Goal: Check status: Check status

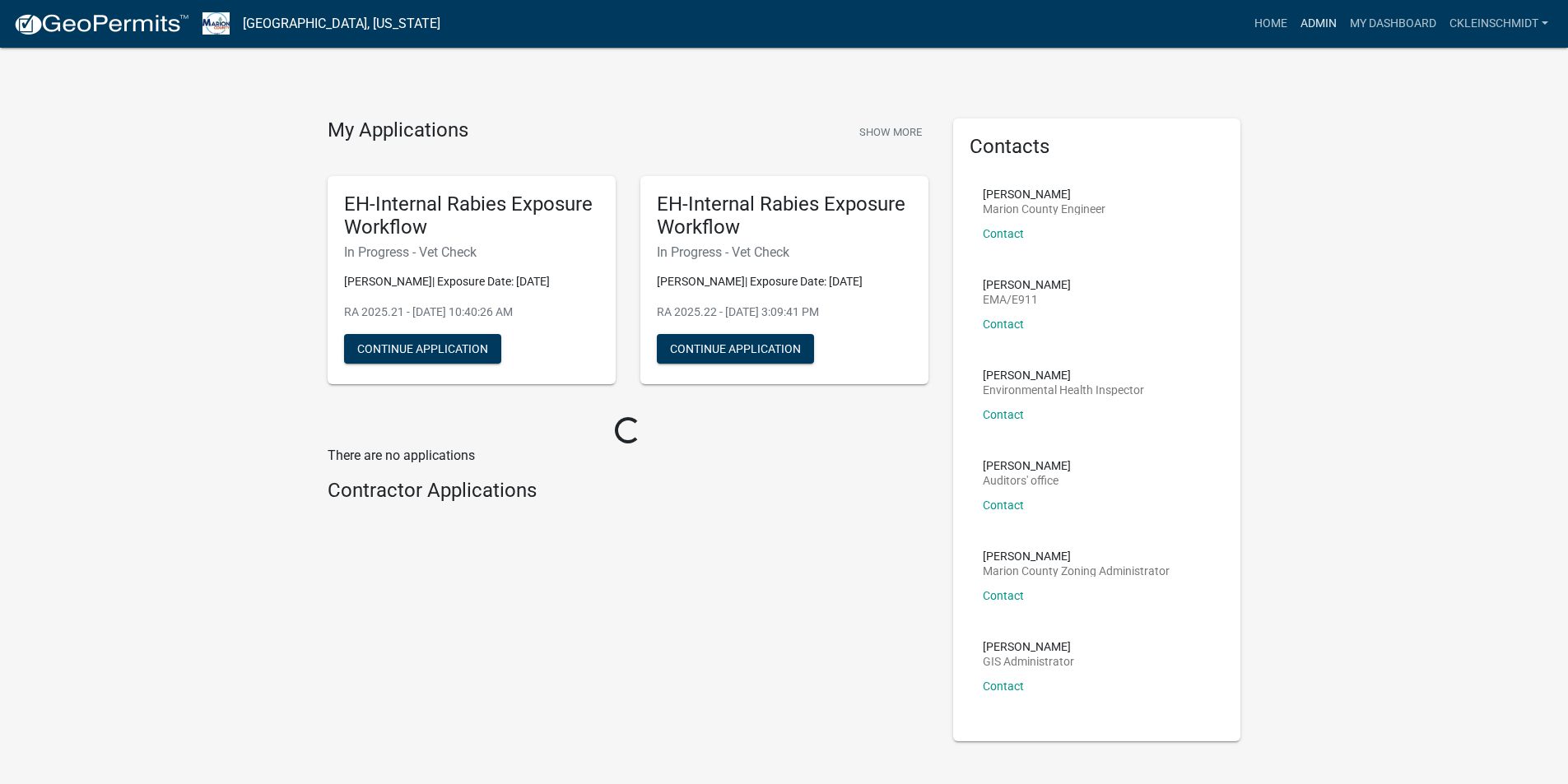
click at [1304, 27] on link "Admin" at bounding box center [1318, 23] width 49 height 31
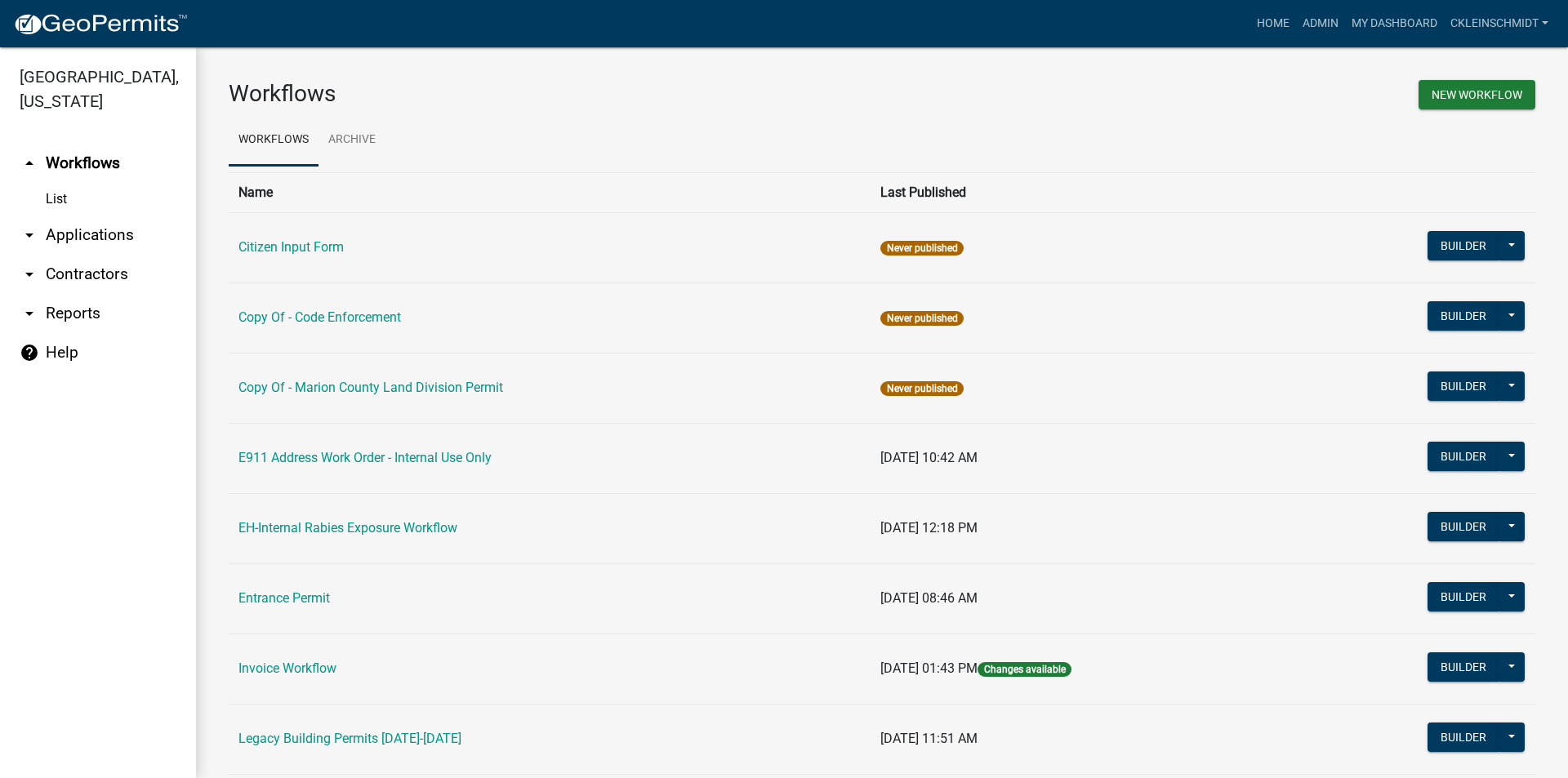
click at [86, 216] on link "arrow_drop_down Applications" at bounding box center [98, 235] width 196 height 39
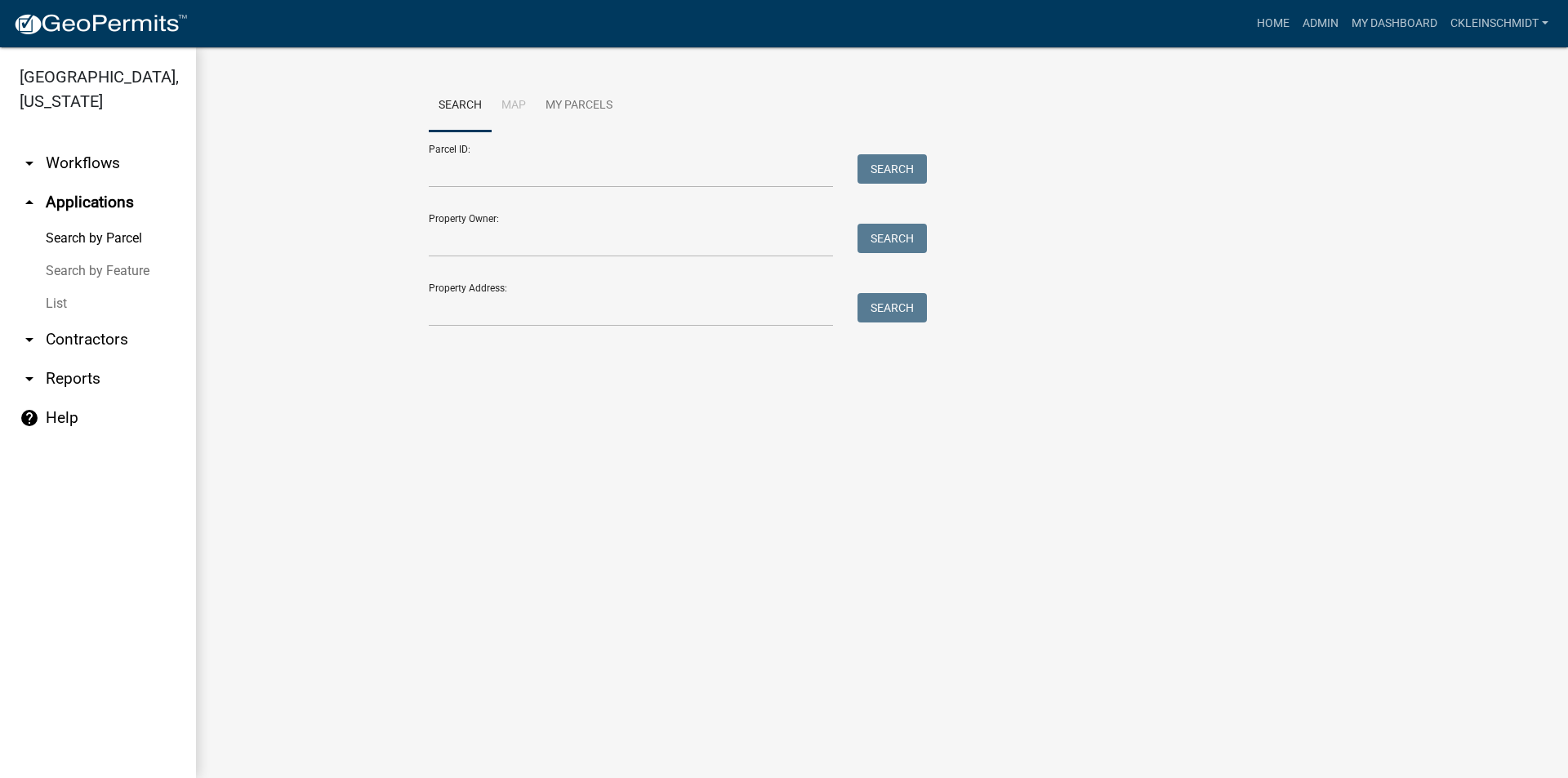
click at [63, 295] on link "List" at bounding box center [98, 303] width 196 height 33
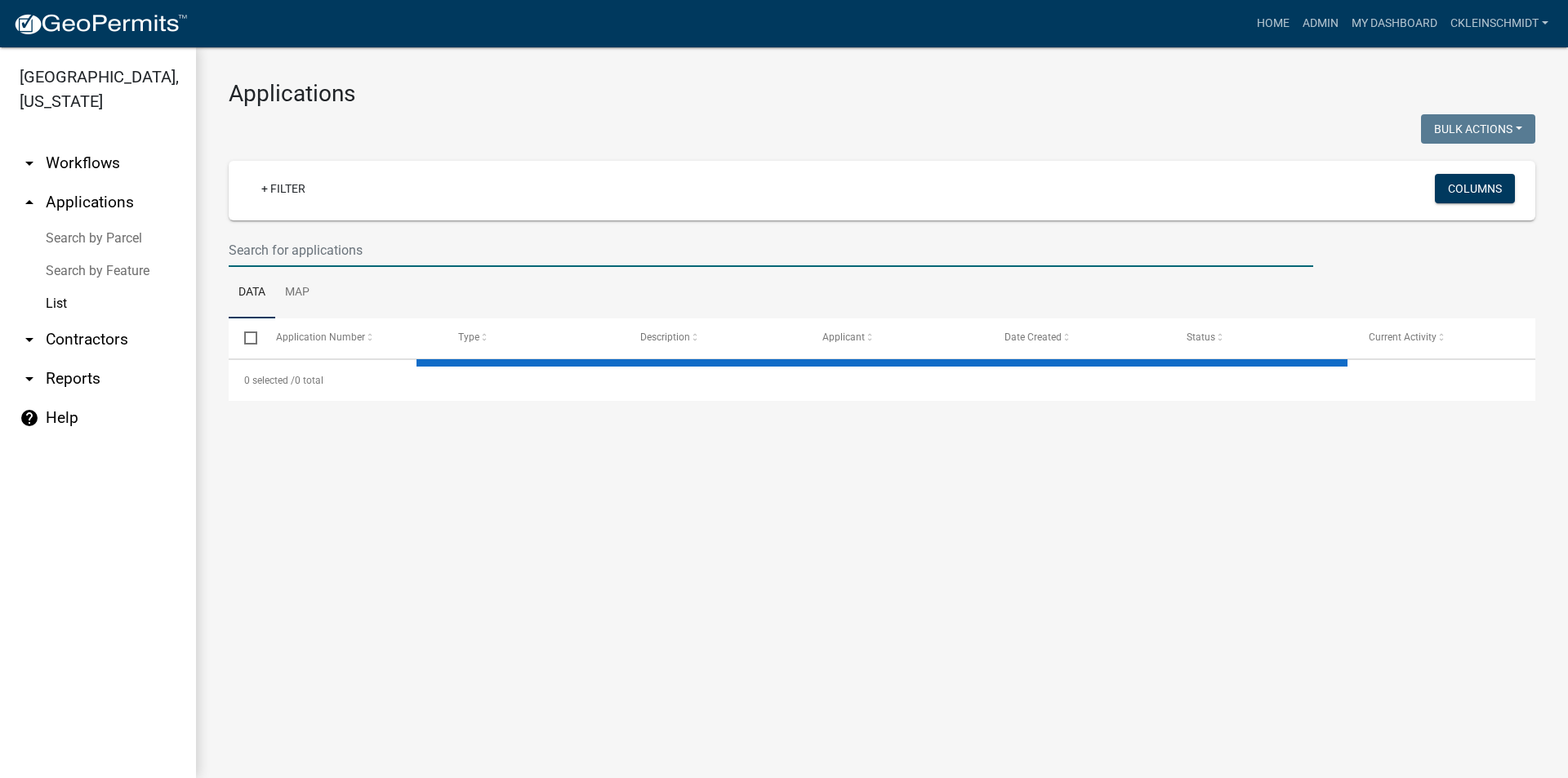
click at [332, 258] on input "text" at bounding box center [771, 250] width 1085 height 34
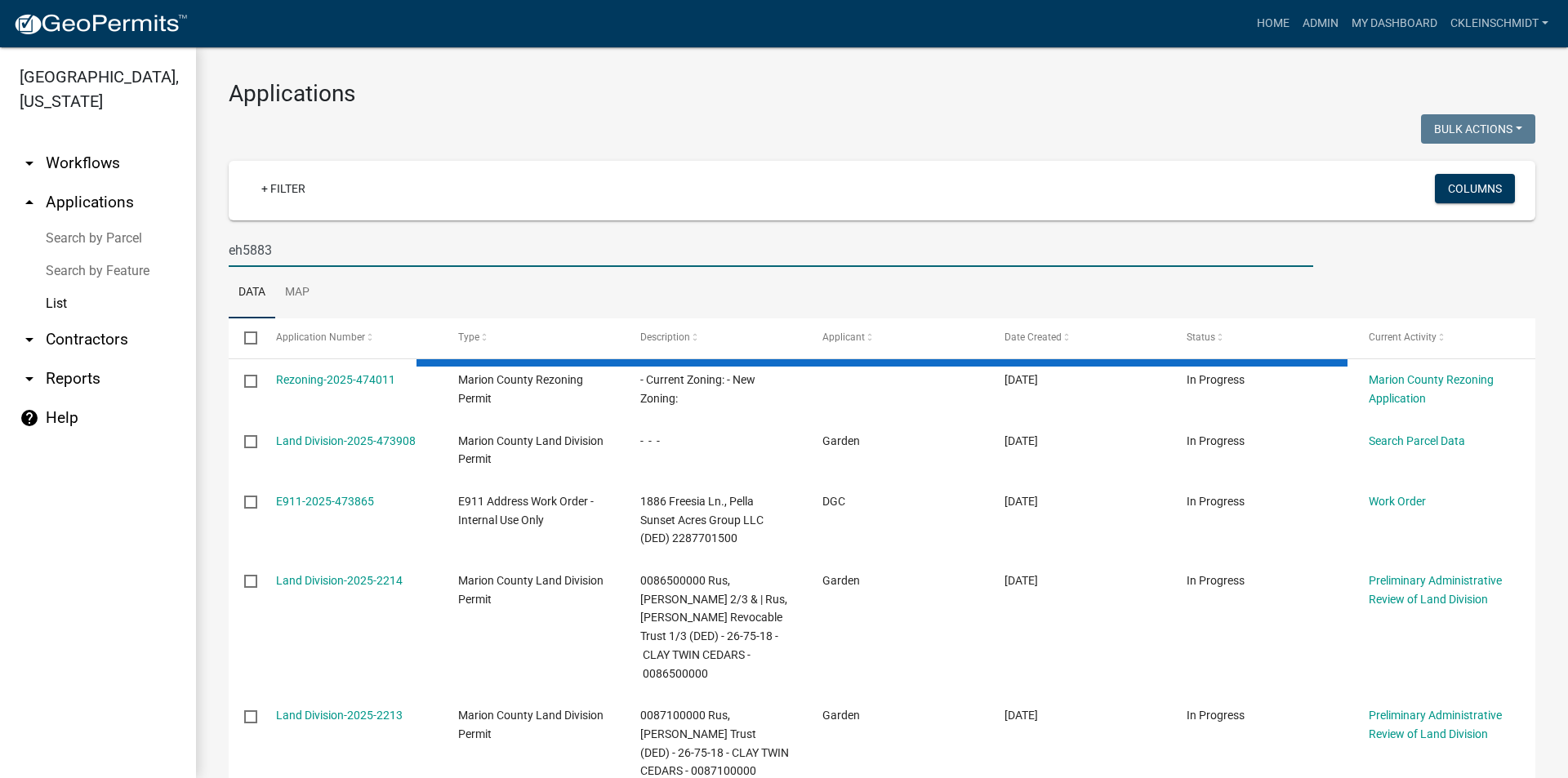
type input "eh5883"
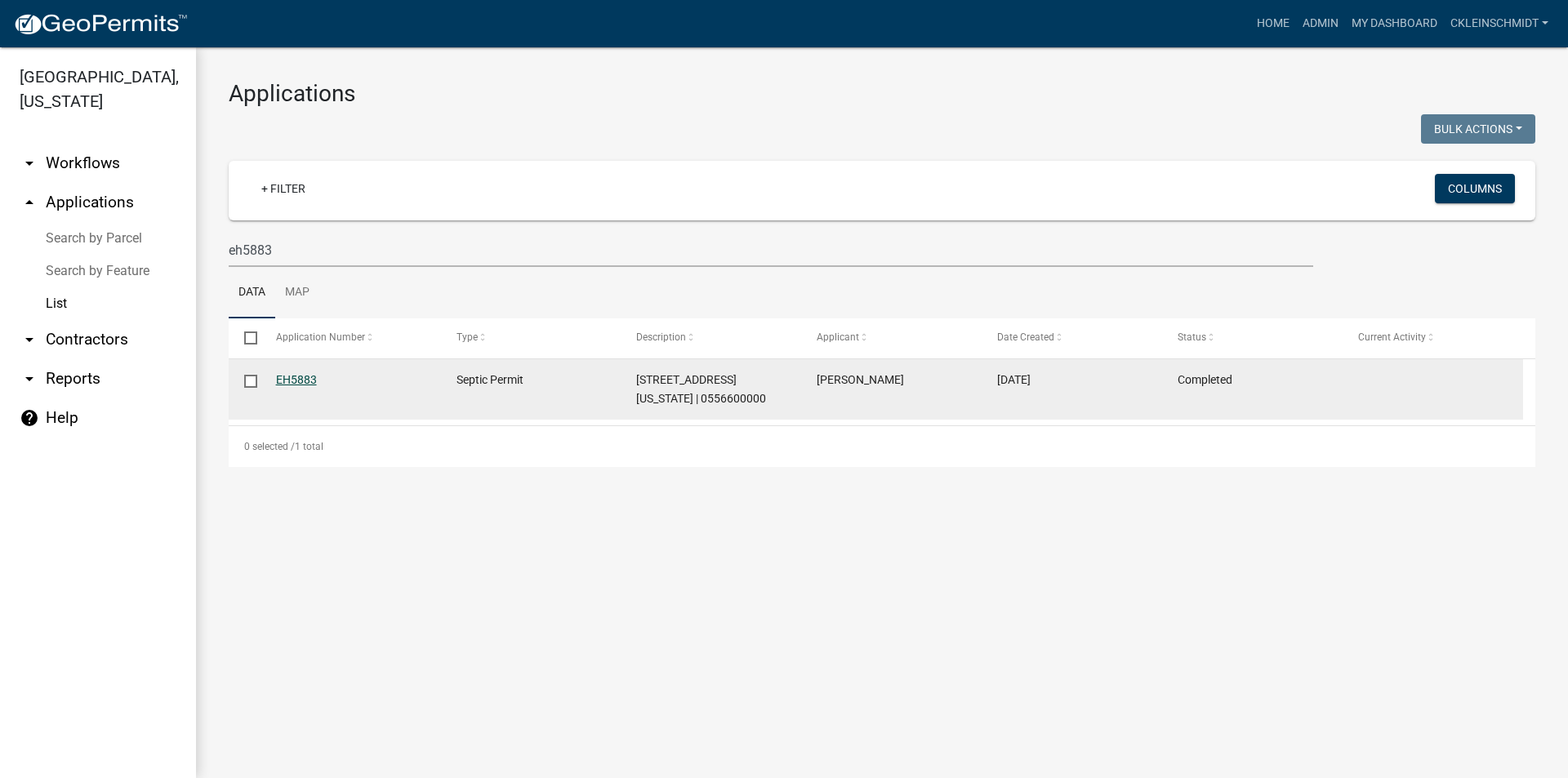
click at [299, 375] on link "EH5883" at bounding box center [297, 380] width 41 height 13
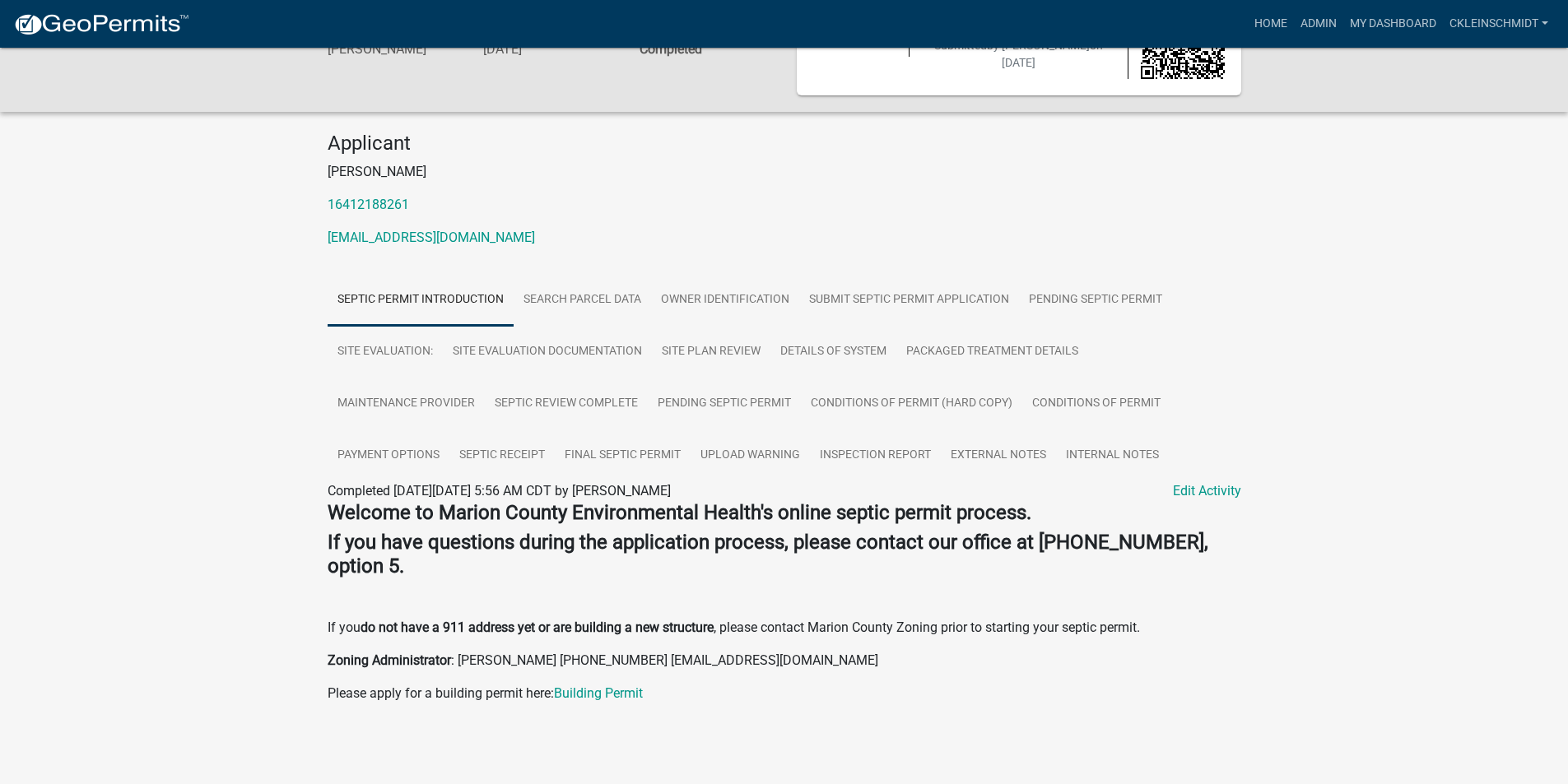
scroll to position [153, 0]
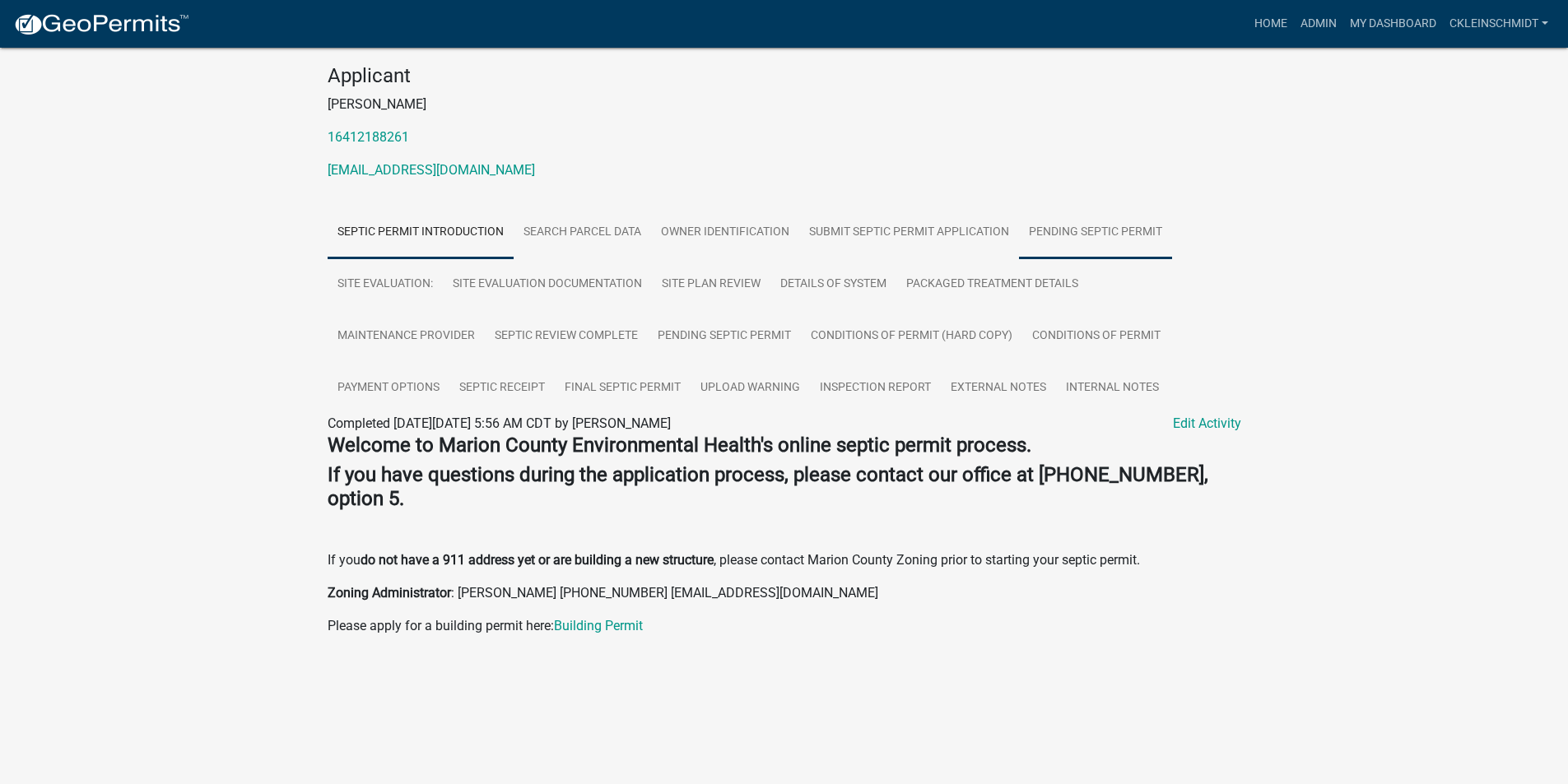
click at [1086, 240] on link "Pending Septic Permit" at bounding box center [1095, 233] width 153 height 53
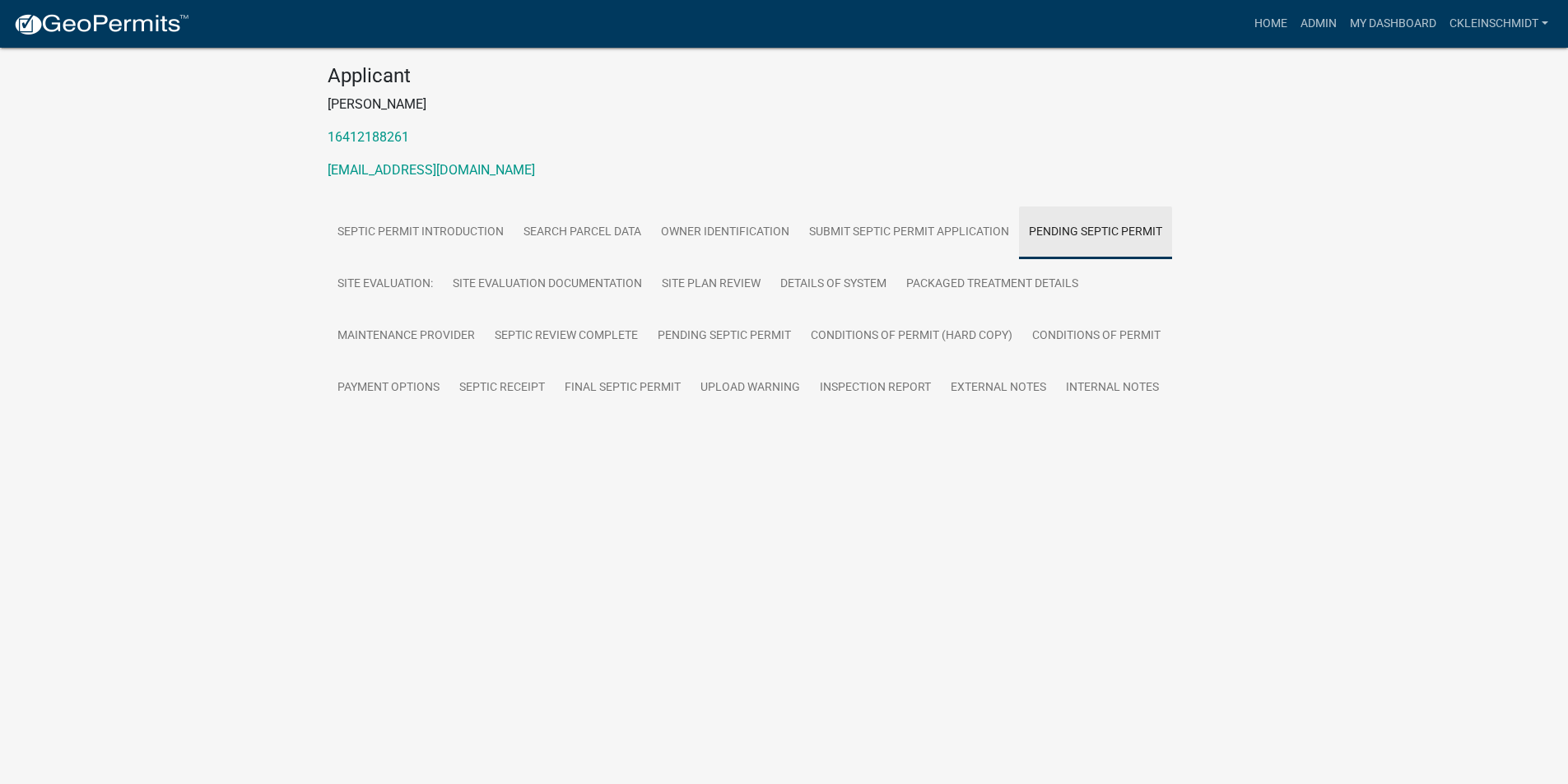
scroll to position [48, 0]
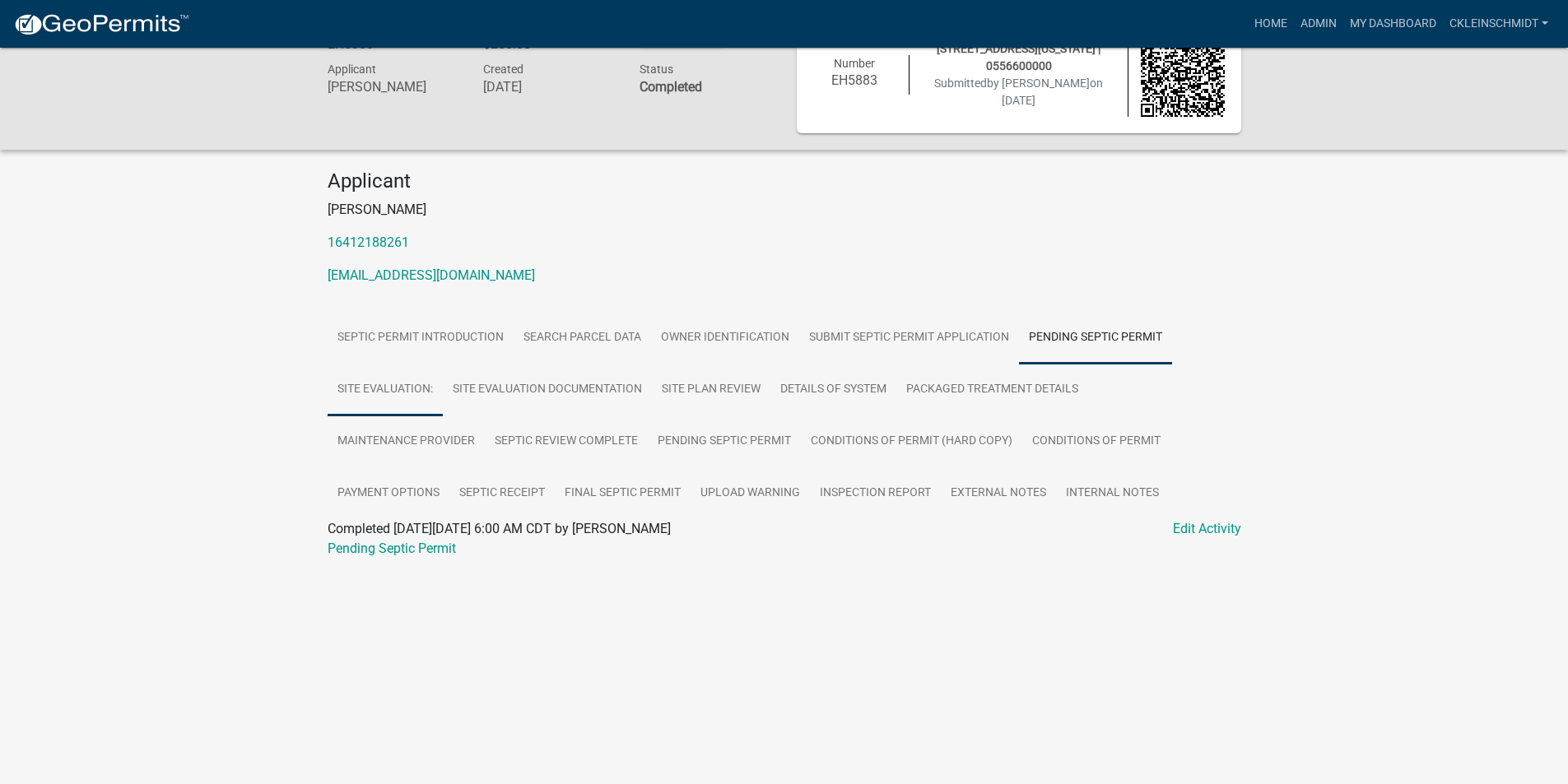
click at [425, 383] on link "Site Evaluation:" at bounding box center [385, 390] width 115 height 53
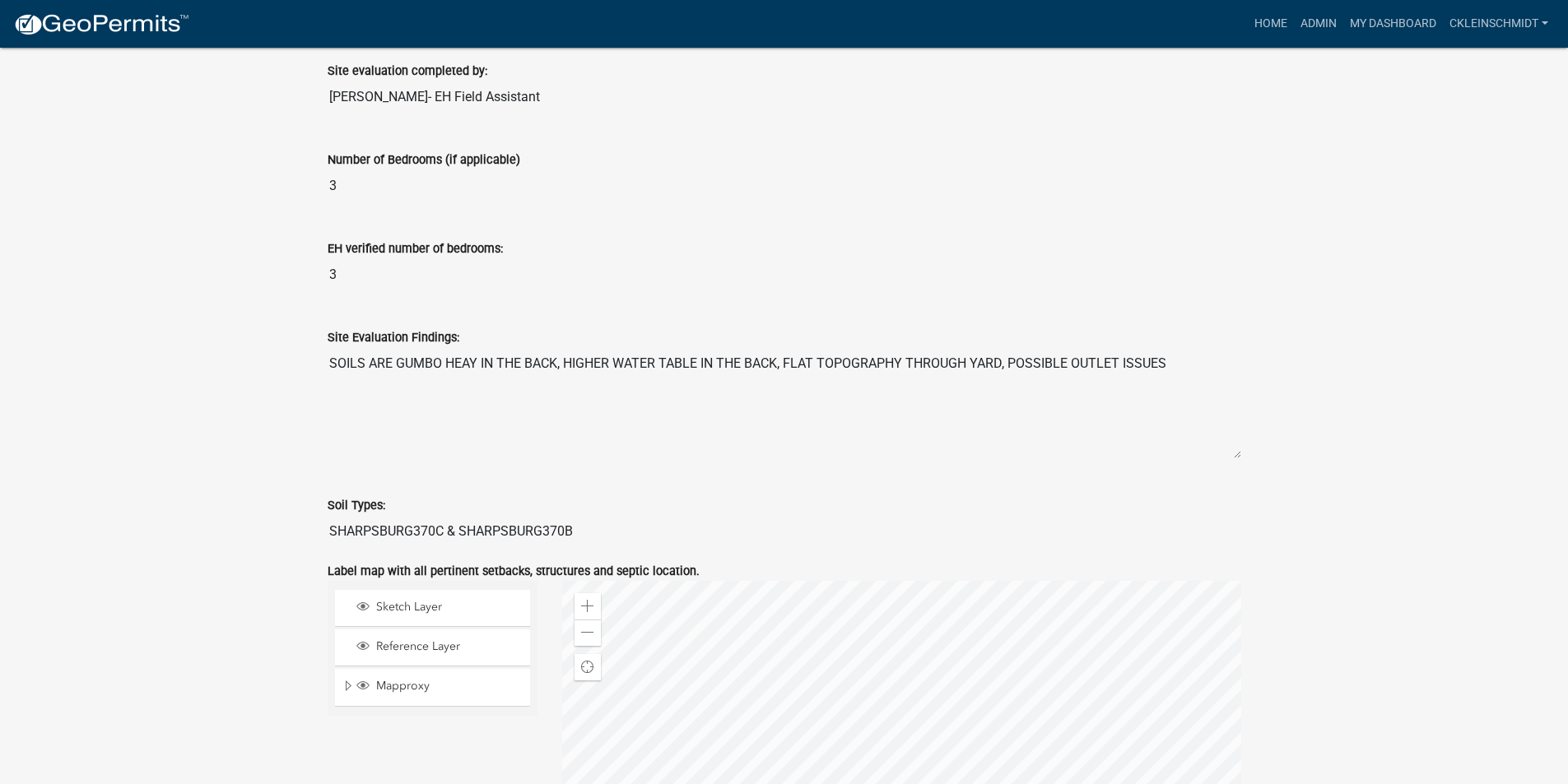
scroll to position [0, 0]
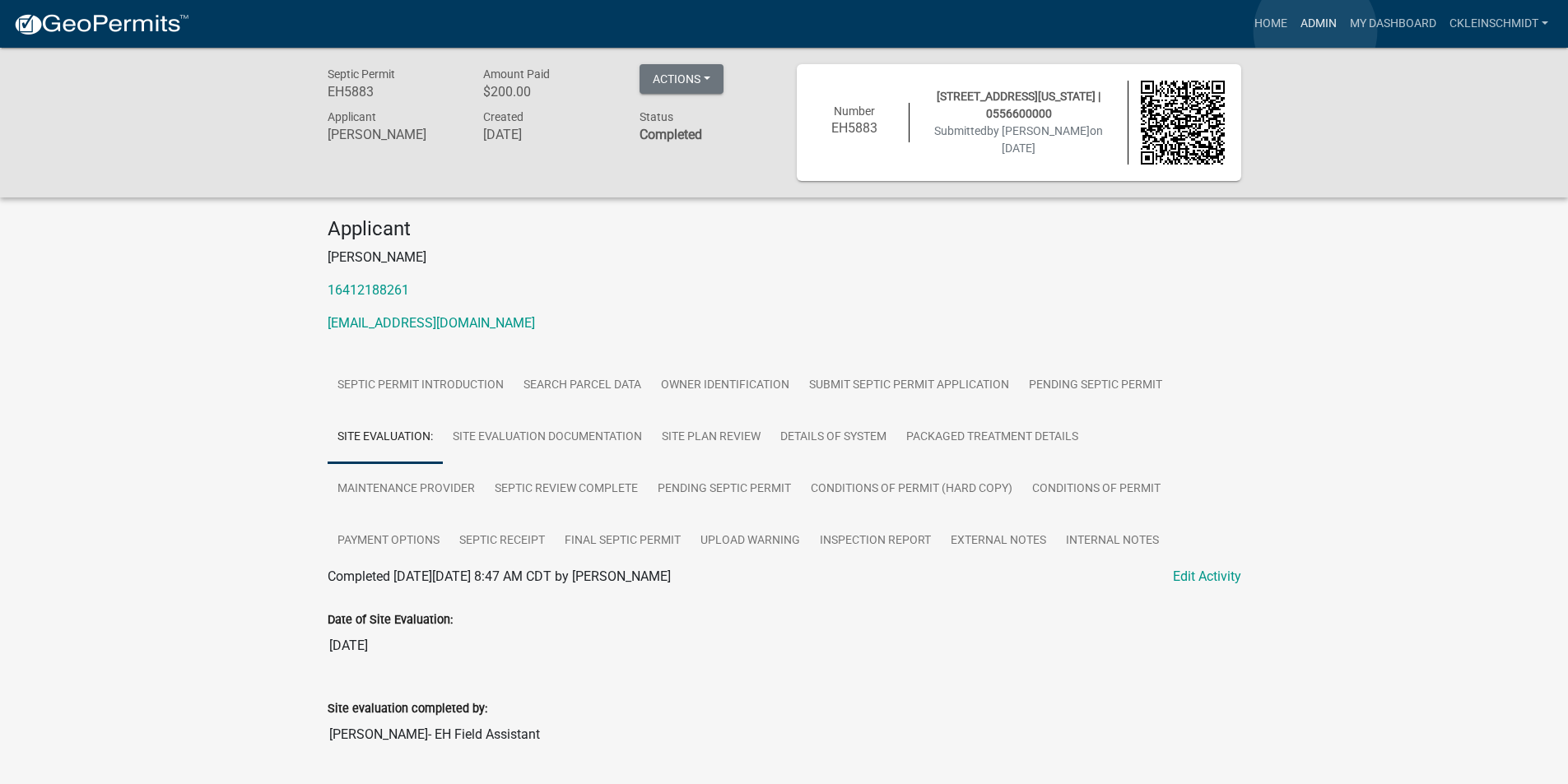
click at [1316, 31] on link "Admin" at bounding box center [1318, 23] width 49 height 31
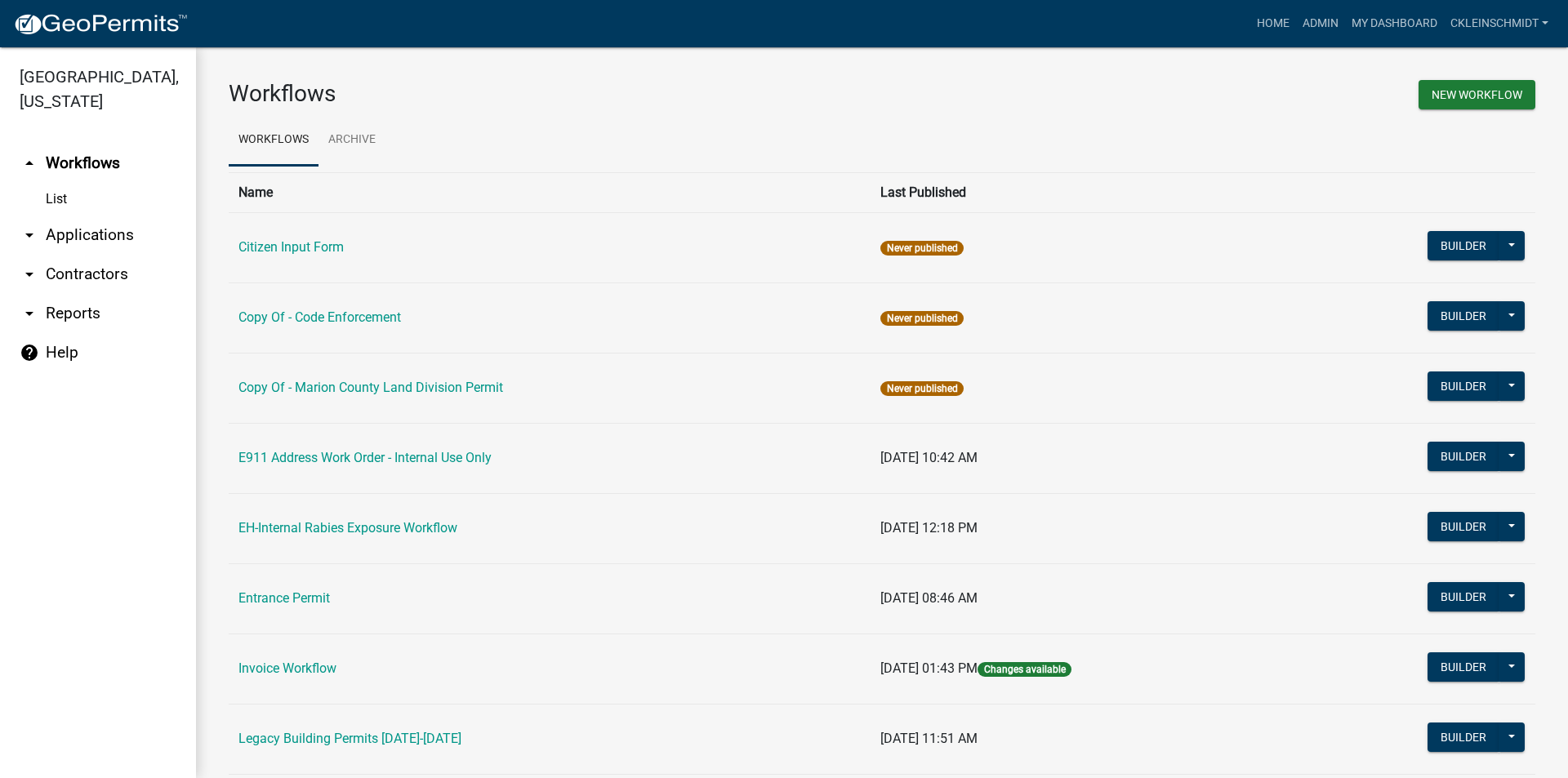
drag, startPoint x: 78, startPoint y: 202, endPoint x: 68, endPoint y: 242, distance: 41.2
click at [78, 216] on link "arrow_drop_down Applications" at bounding box center [98, 235] width 196 height 39
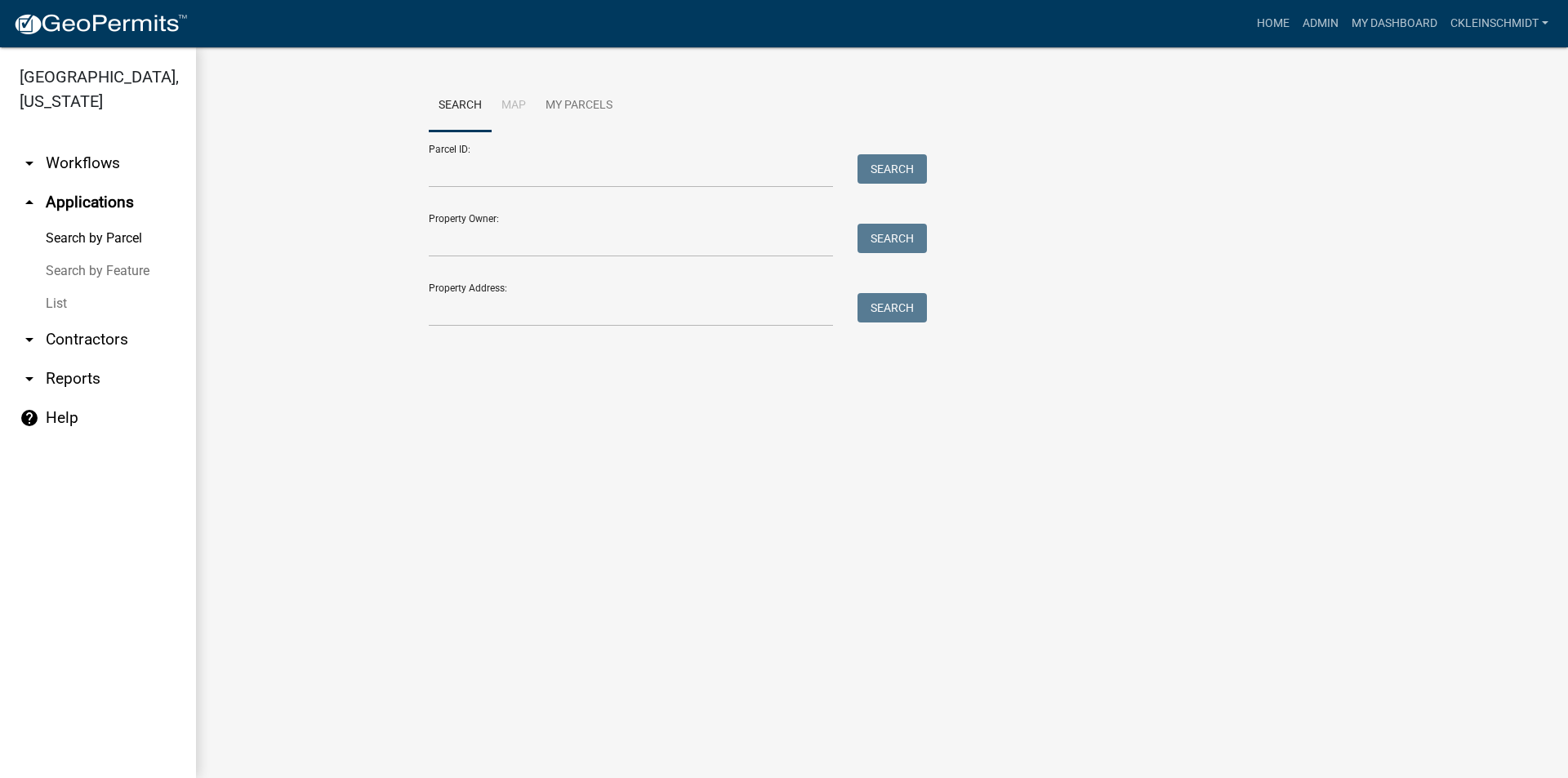
drag, startPoint x: 53, startPoint y: 282, endPoint x: 218, endPoint y: 287, distance: 165.1
click at [53, 287] on link "List" at bounding box center [98, 303] width 196 height 33
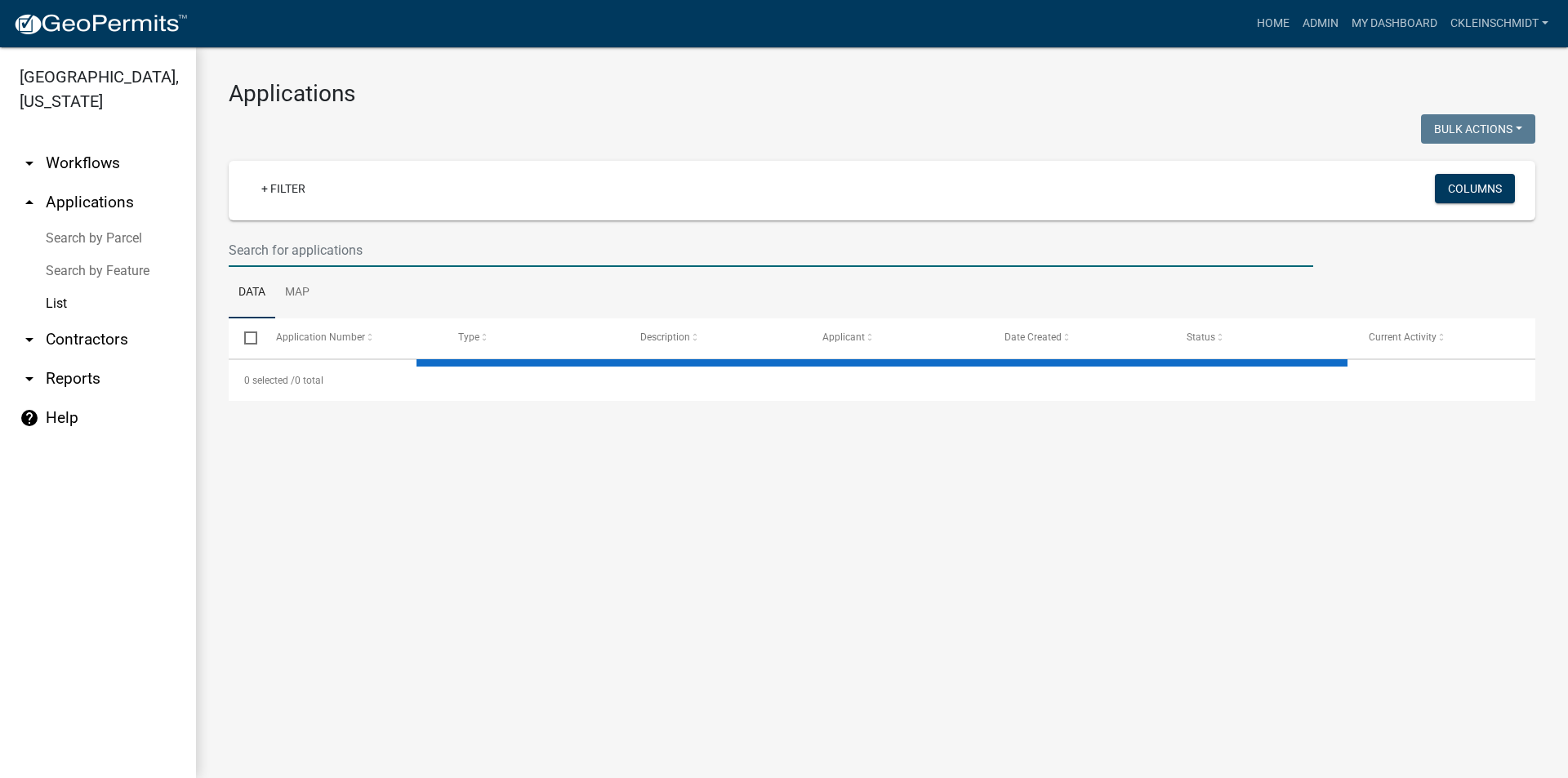
click at [409, 247] on input "text" at bounding box center [771, 250] width 1085 height 34
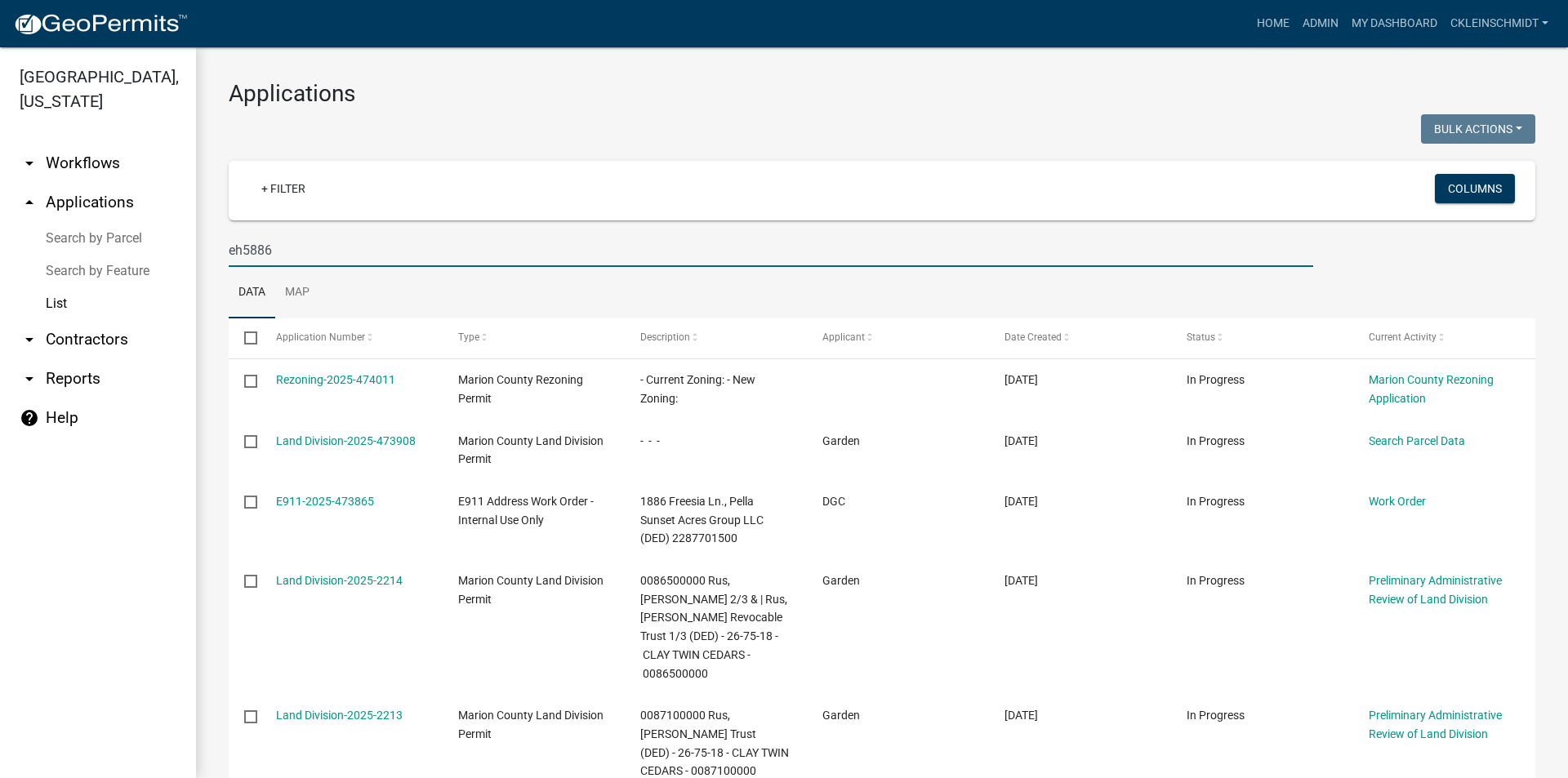
type input "eh5886"
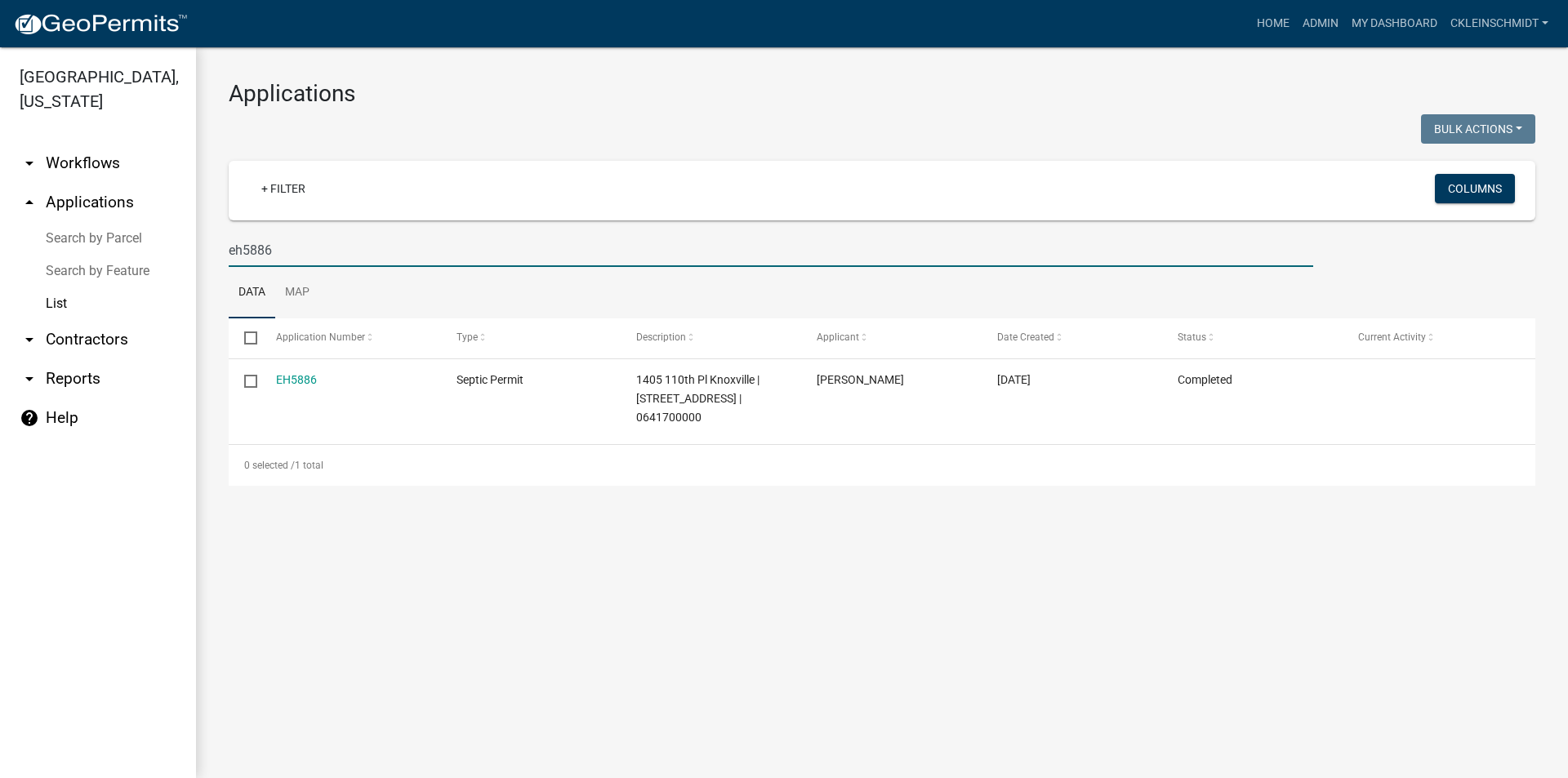
click at [305, 381] on link "EH5886" at bounding box center [297, 380] width 41 height 13
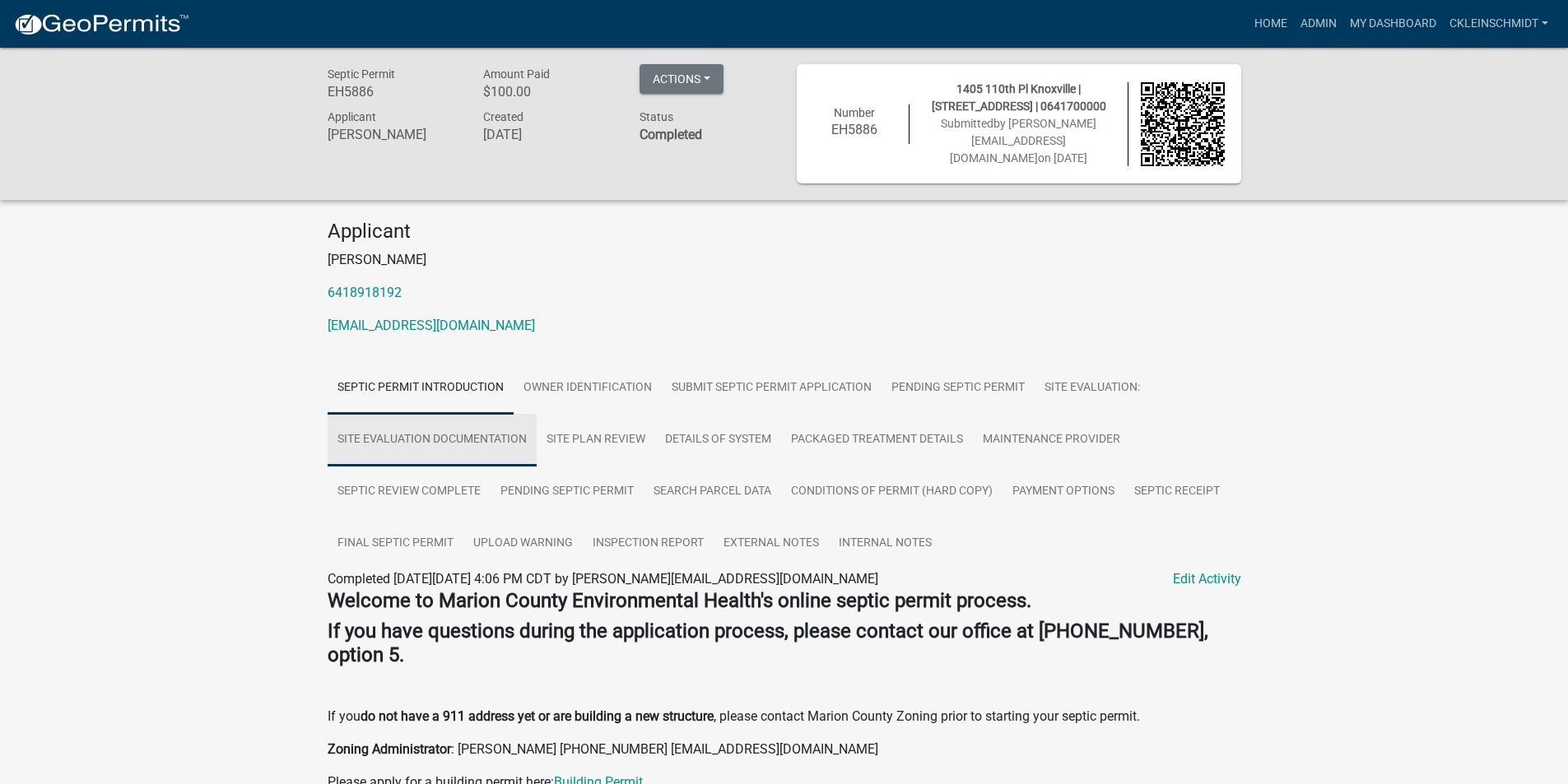
click at [442, 445] on link "Site Evaluation Documentation" at bounding box center [432, 440] width 209 height 53
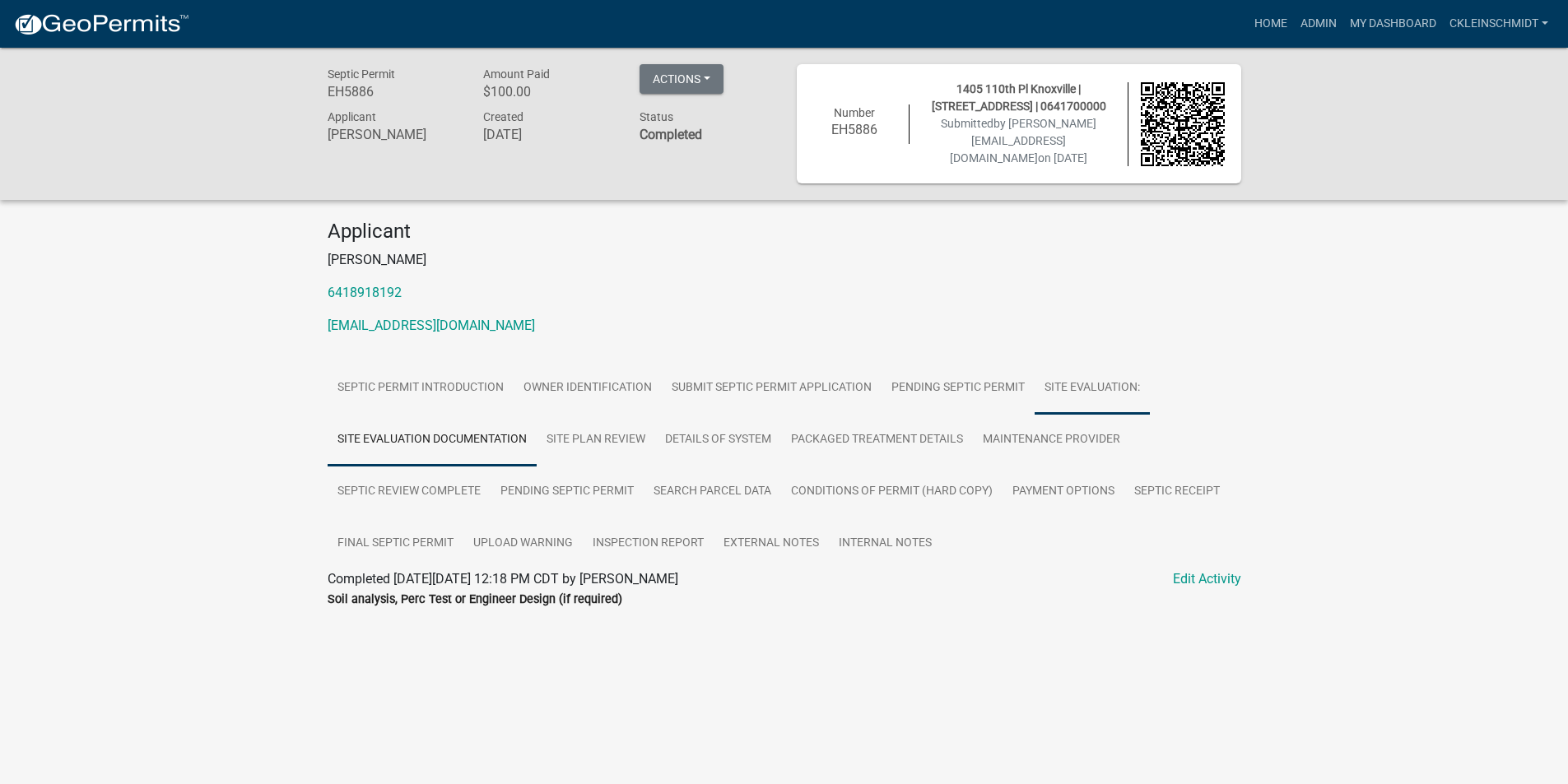
click at [1035, 394] on link "Site Evaluation:" at bounding box center [1093, 388] width 115 height 53
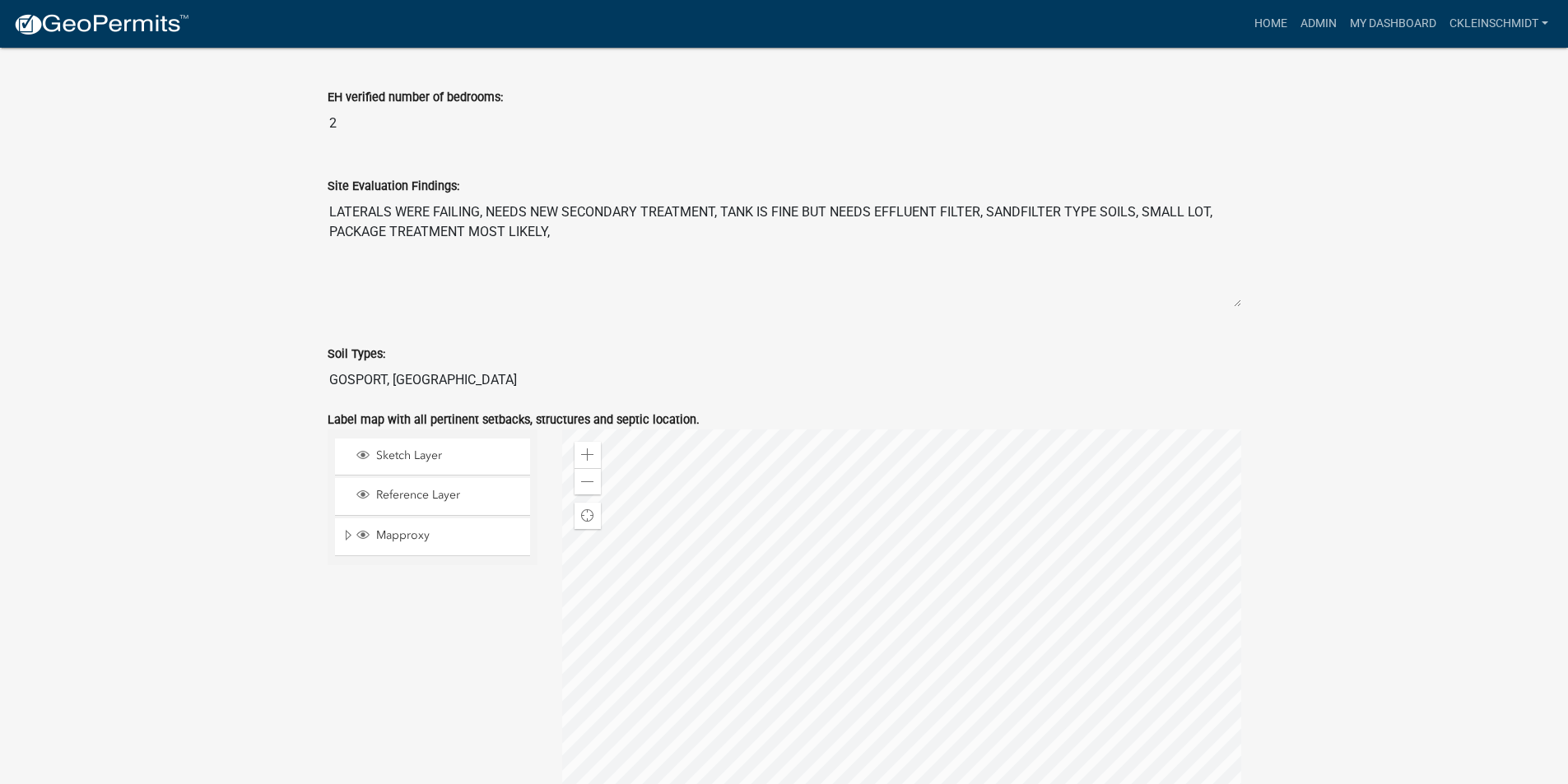
scroll to position [928, 0]
